Goal: Find specific page/section: Find specific page/section

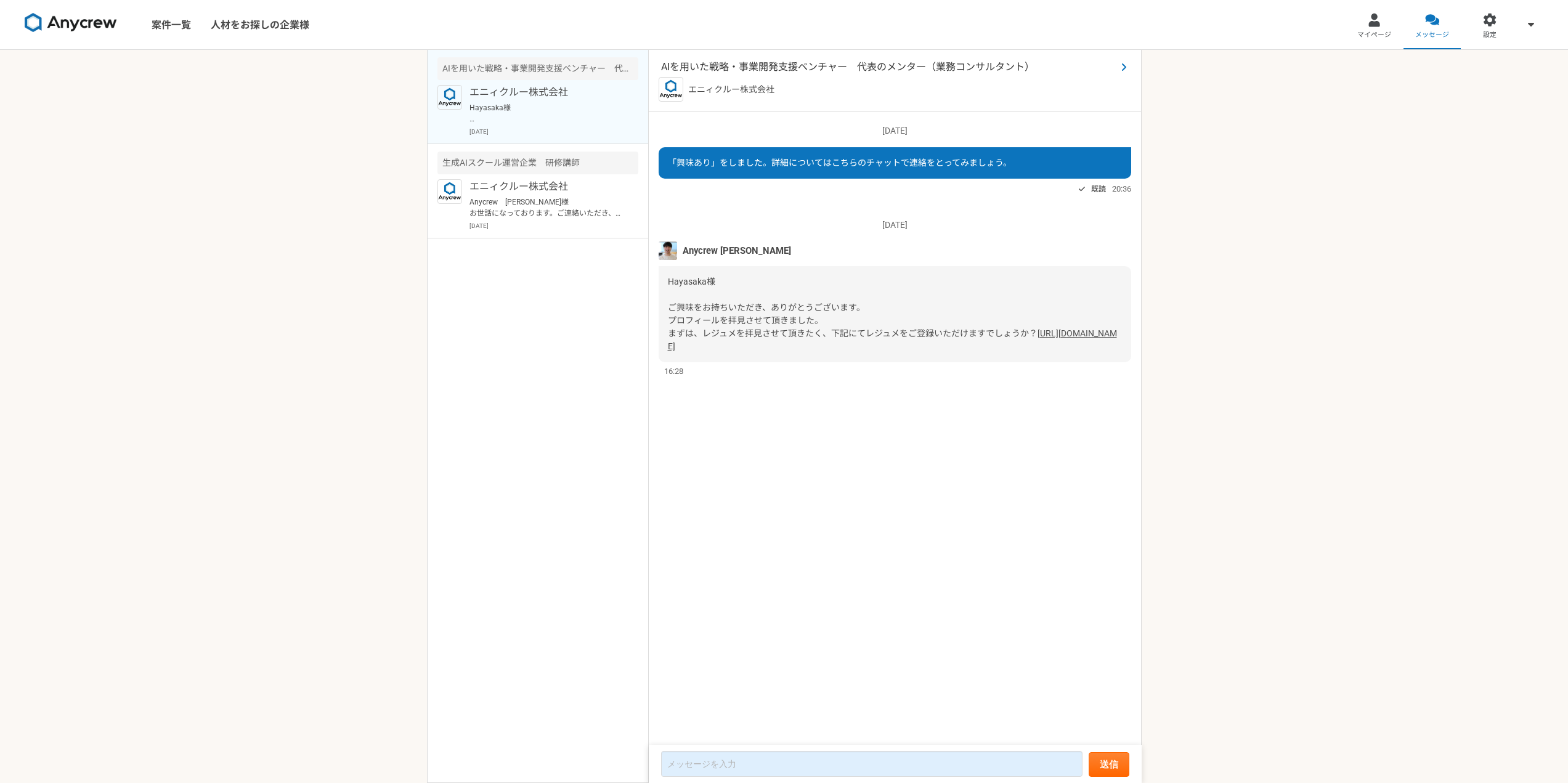
click at [752, 60] on span "AIを用いた戦略・事業開発支援ベンチャー　代表のメンター（業務コンサルタント）" at bounding box center [888, 67] width 456 height 15
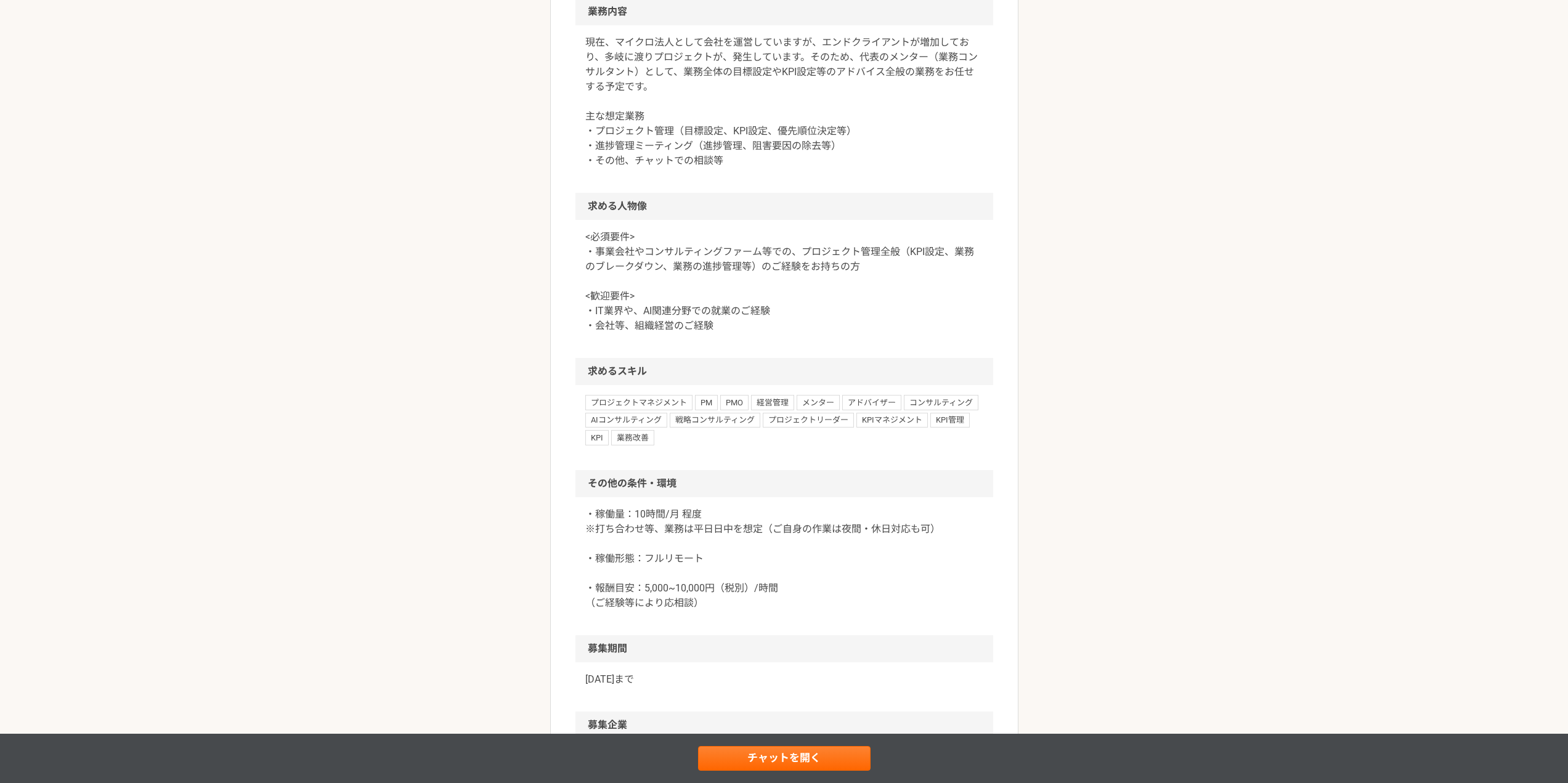
scroll to position [783, 0]
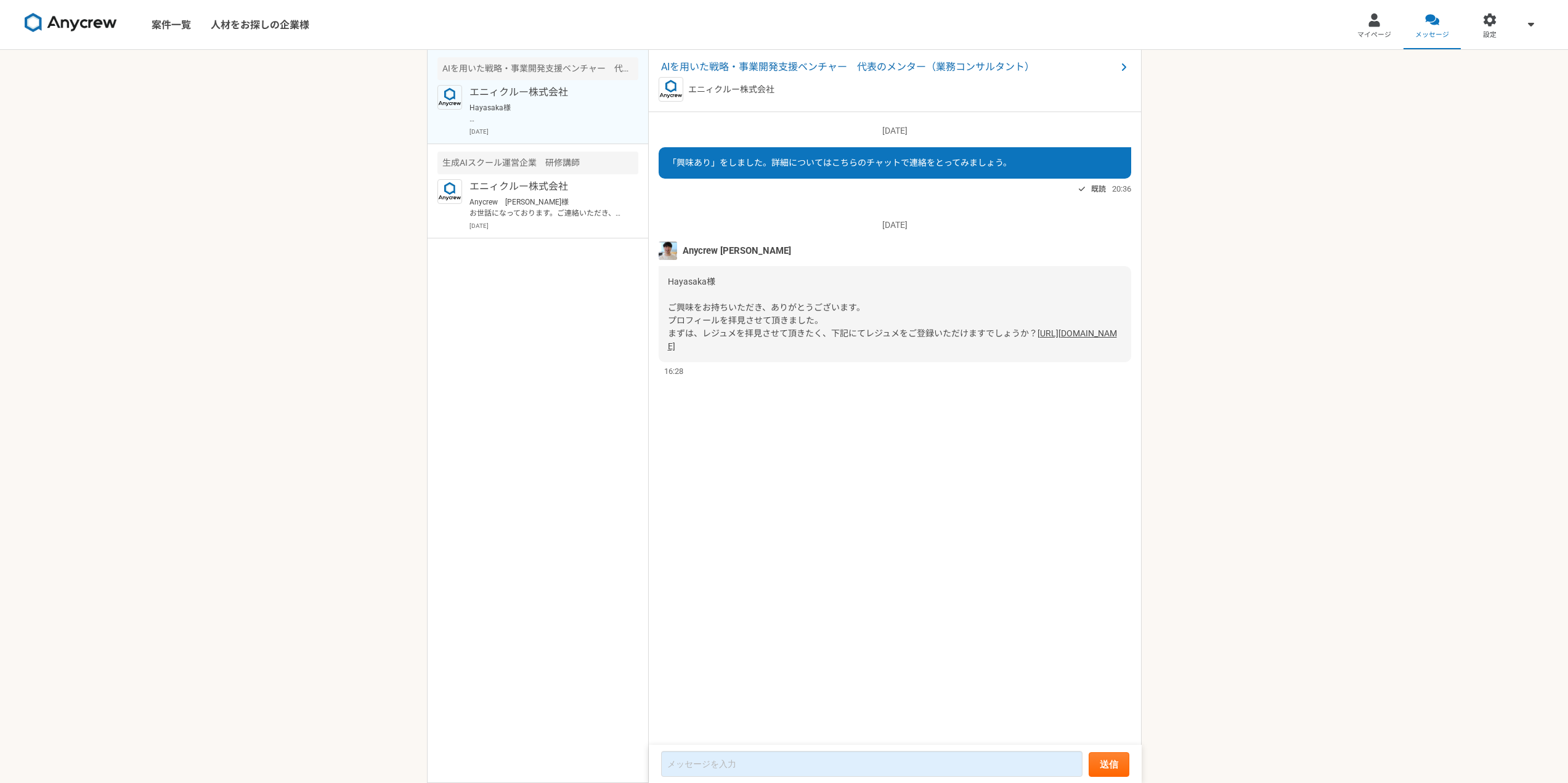
click at [773, 347] on link "[URL][DOMAIN_NAME]" at bounding box center [893, 340] width 449 height 23
